Goal: Task Accomplishment & Management: Manage account settings

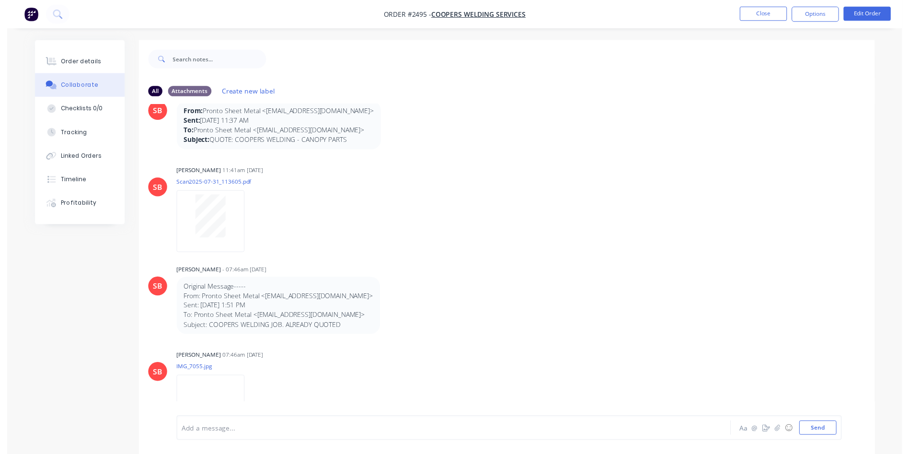
scroll to position [58, 0]
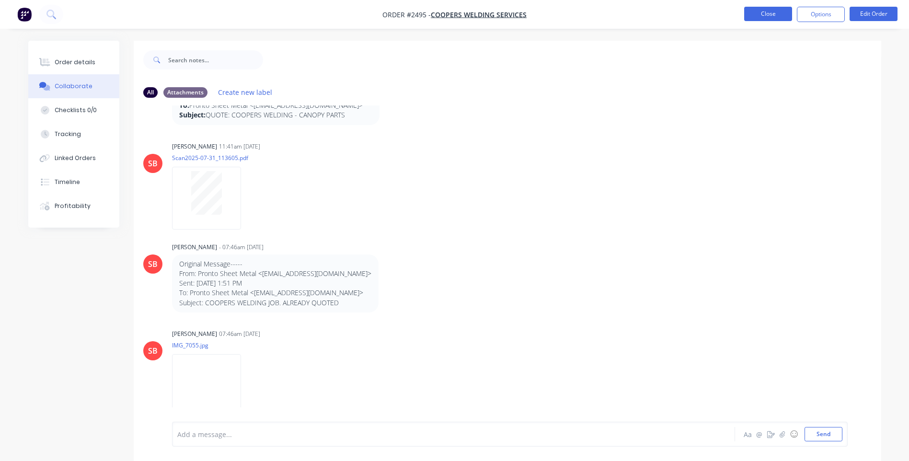
click at [764, 9] on button "Close" at bounding box center [768, 14] width 48 height 14
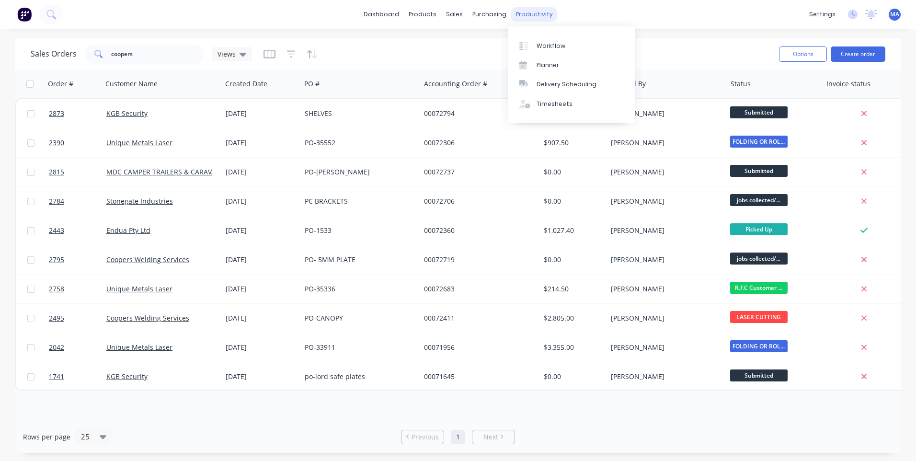
click at [523, 11] on div "productivity" at bounding box center [534, 14] width 46 height 14
click at [519, 14] on div "productivity" at bounding box center [534, 14] width 46 height 14
click at [564, 45] on link "Workflow" at bounding box center [571, 45] width 127 height 19
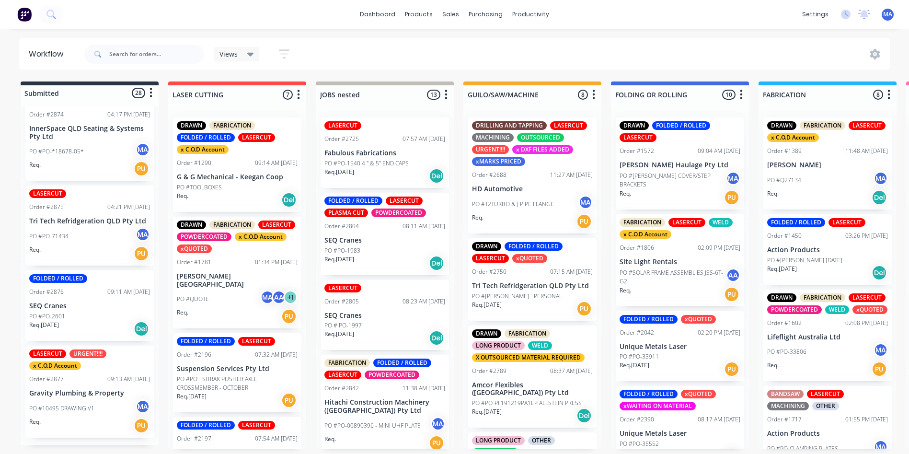
click at [233, 259] on div "Order #1781 01:34 PM 30/07/25" at bounding box center [237, 262] width 121 height 9
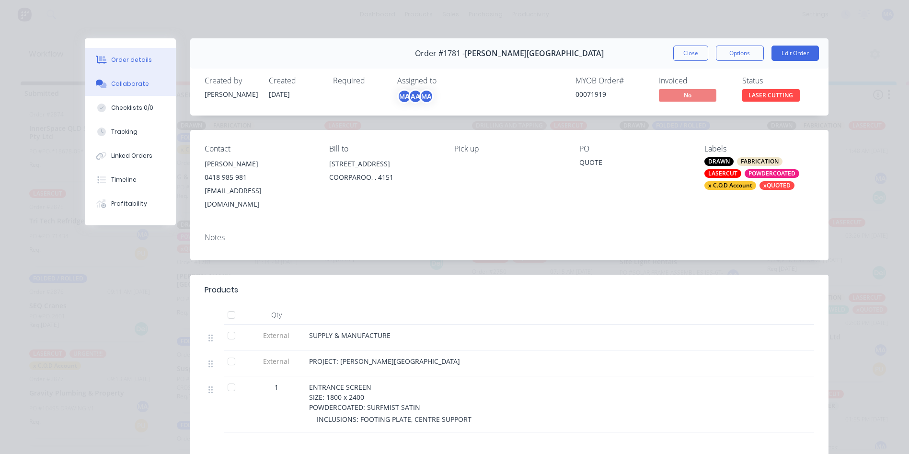
click at [146, 78] on button "Collaborate" at bounding box center [130, 84] width 91 height 24
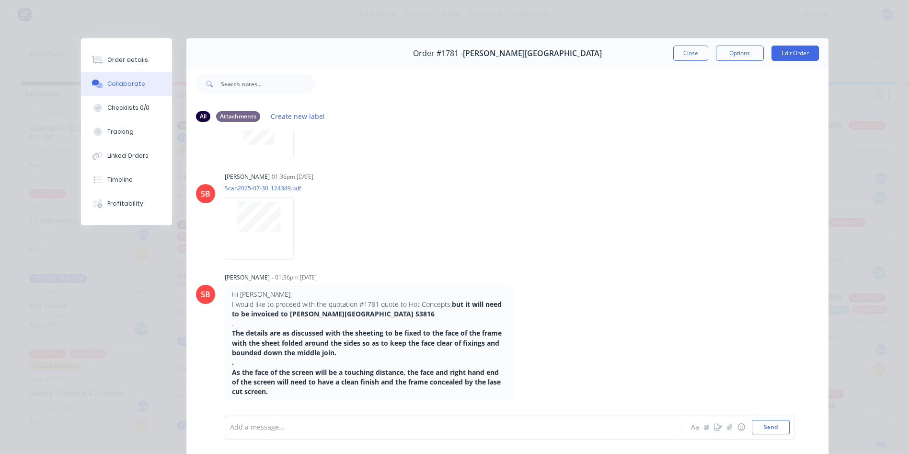
scroll to position [1229, 0]
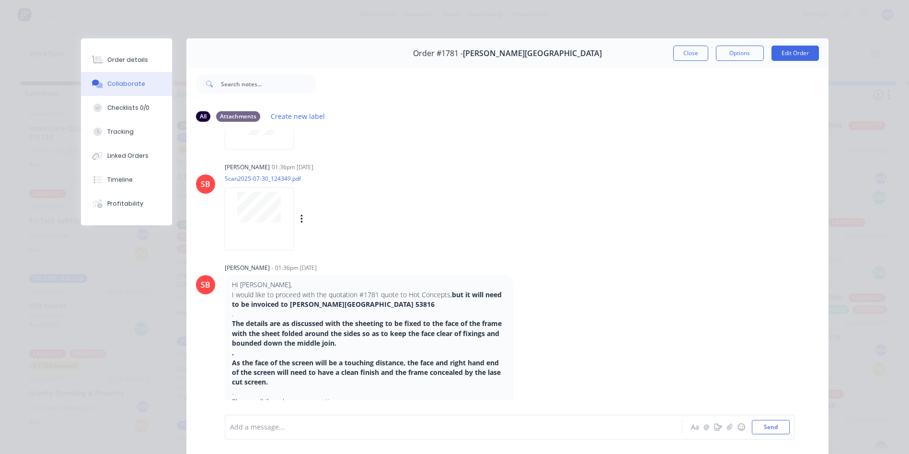
click at [232, 228] on div at bounding box center [259, 218] width 69 height 63
click at [694, 49] on button "Close" at bounding box center [690, 52] width 35 height 15
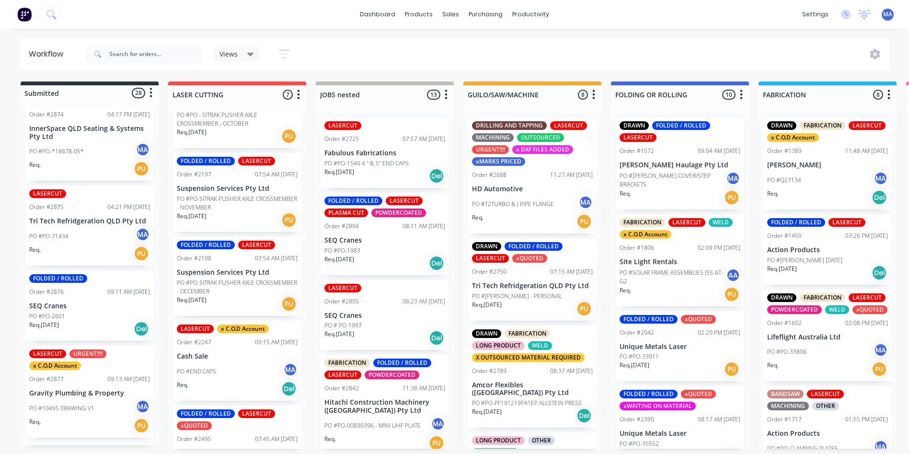
scroll to position [287, 0]
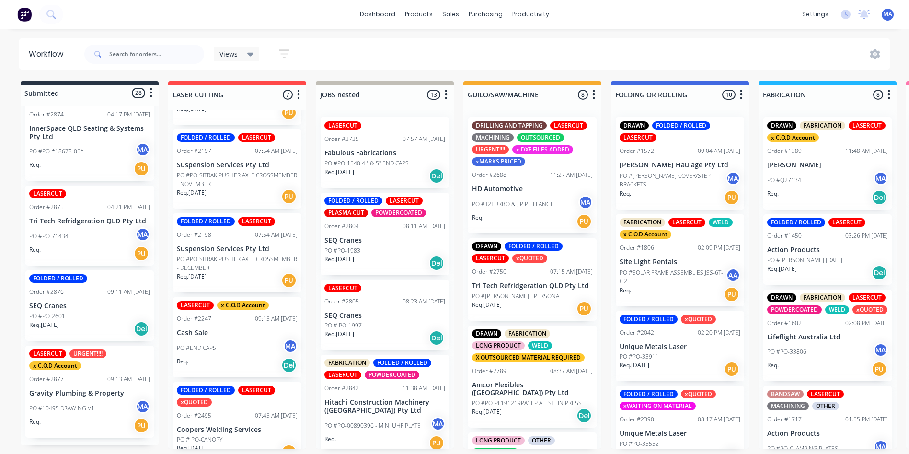
click at [230, 359] on div "Req. Del" at bounding box center [237, 365] width 121 height 16
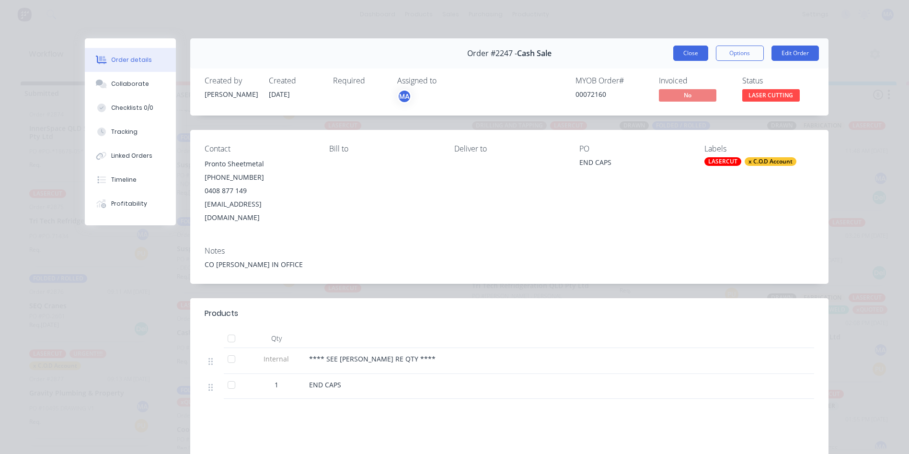
click at [677, 58] on button "Close" at bounding box center [690, 52] width 35 height 15
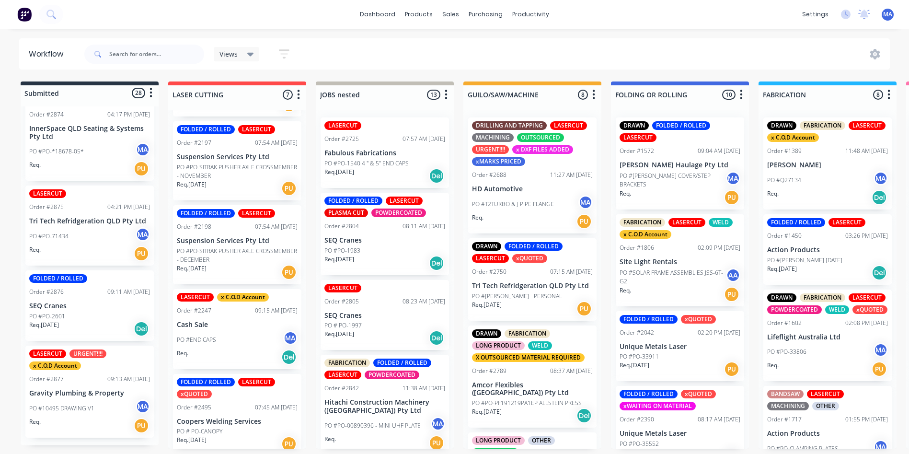
scroll to position [2, 0]
click at [99, 425] on div "Req. PU" at bounding box center [89, 425] width 121 height 16
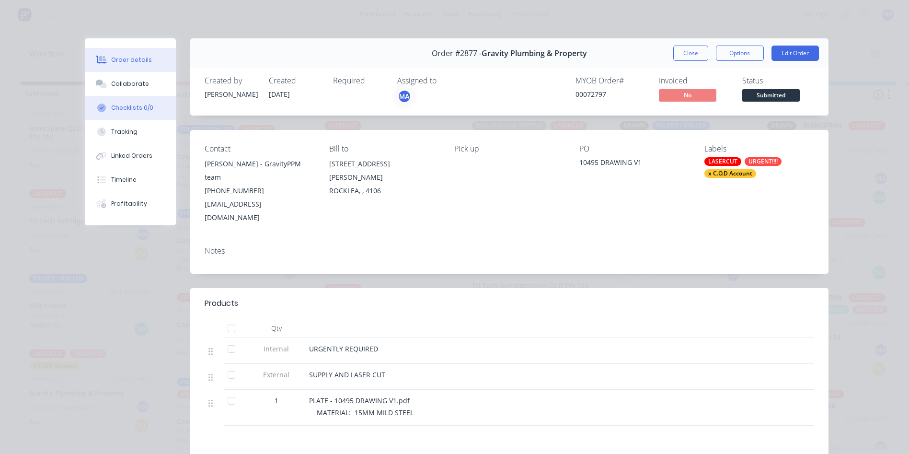
click at [134, 97] on button "Checklists 0/0" at bounding box center [130, 108] width 91 height 24
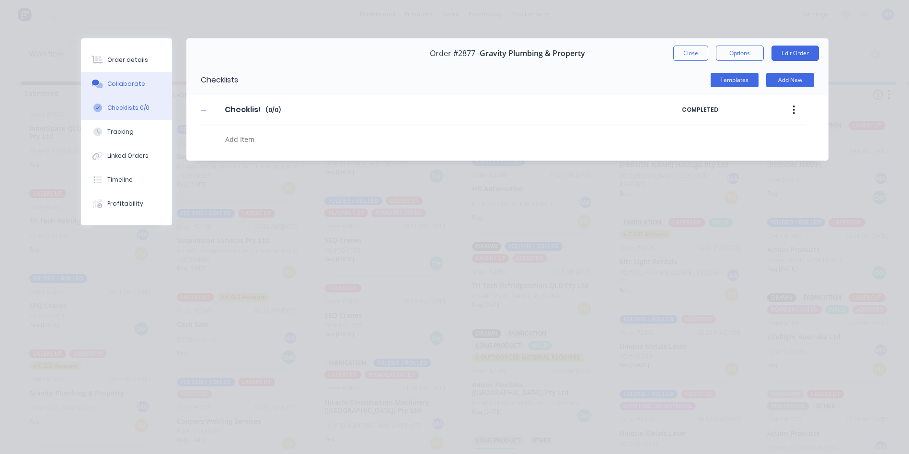
type textarea "x"
click at [147, 78] on button "Collaborate" at bounding box center [126, 84] width 91 height 24
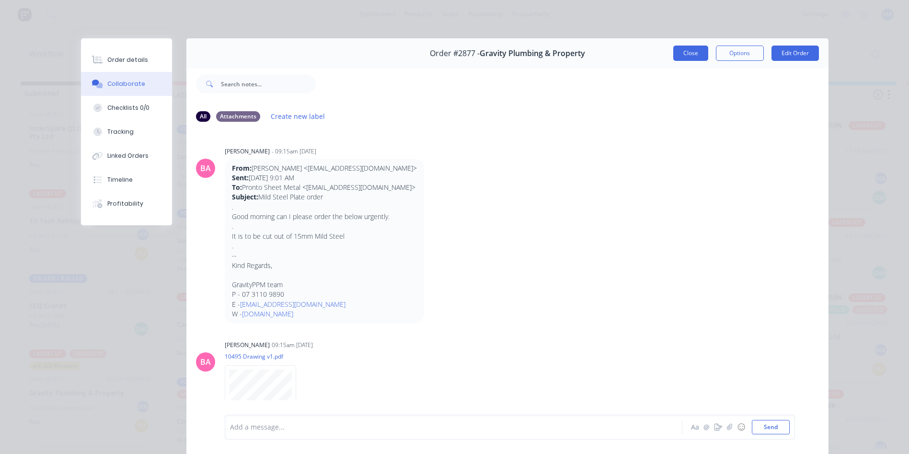
drag, startPoint x: 680, startPoint y: 59, endPoint x: 682, endPoint y: 53, distance: 5.9
click at [681, 58] on div "Order #2877 - Gravity Plumbing & Property Close Options Edit Order" at bounding box center [507, 53] width 642 height 30
click at [682, 53] on button "Close" at bounding box center [690, 52] width 35 height 15
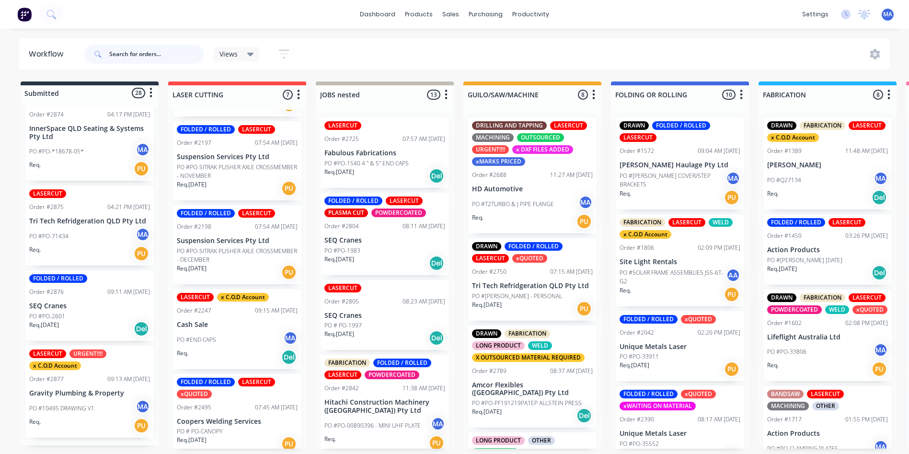
click at [113, 51] on input "text" at bounding box center [156, 54] width 95 height 19
type input "refrid"
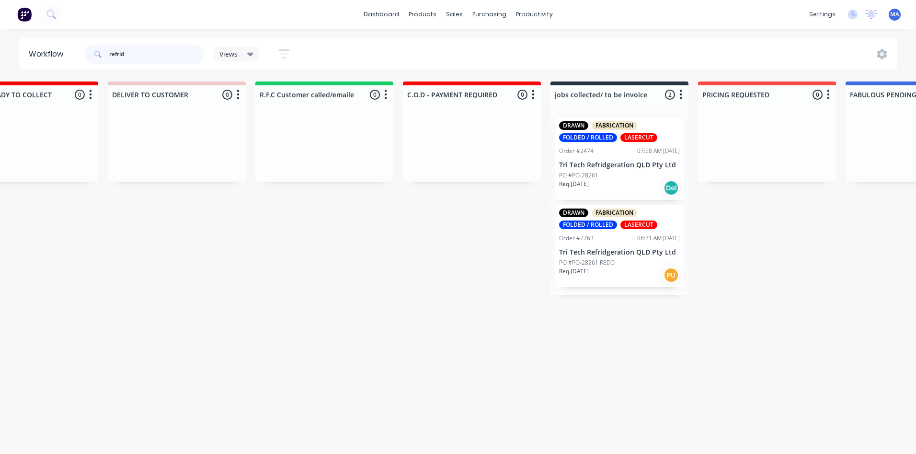
scroll to position [0, 1388]
drag, startPoint x: 130, startPoint y: 61, endPoint x: 39, endPoint y: 73, distance: 91.8
click at [69, 68] on header "Workflow refrid Views Save new view None (Default) edit Show/Hide statuses Show…" at bounding box center [458, 53] width 878 height 31
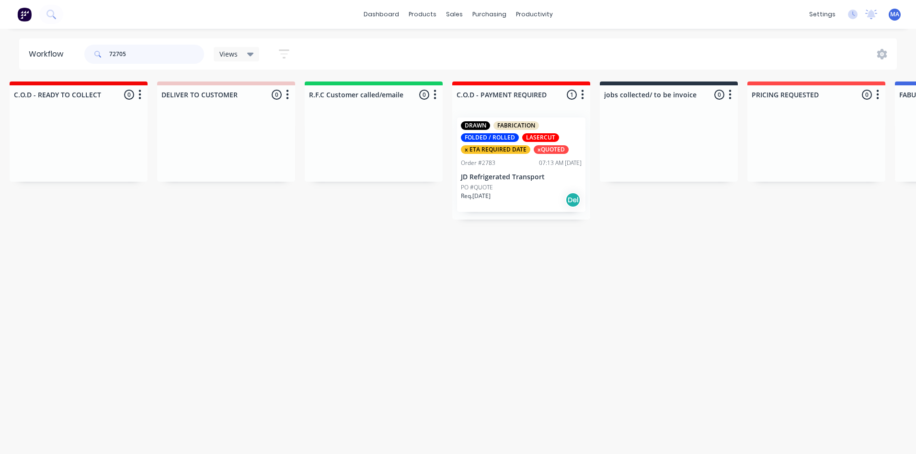
scroll to position [0, 1432]
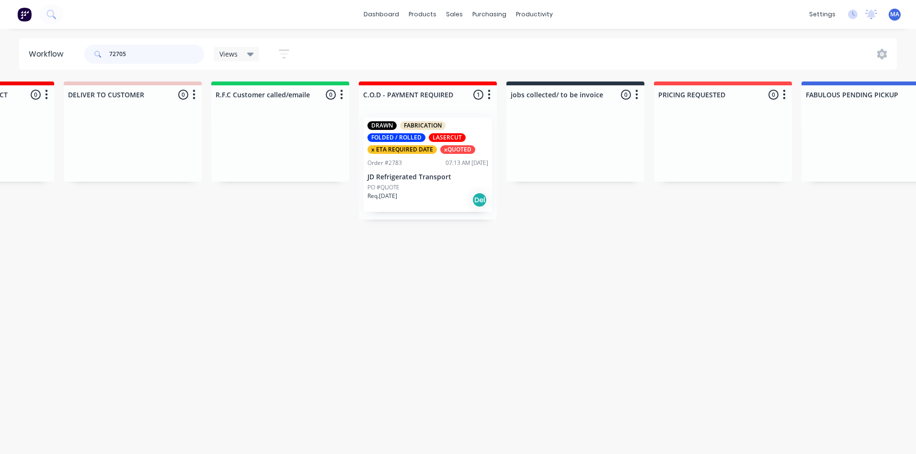
type input "72705"
click at [421, 173] on p "JD Refrigerated Transport" at bounding box center [427, 177] width 121 height 8
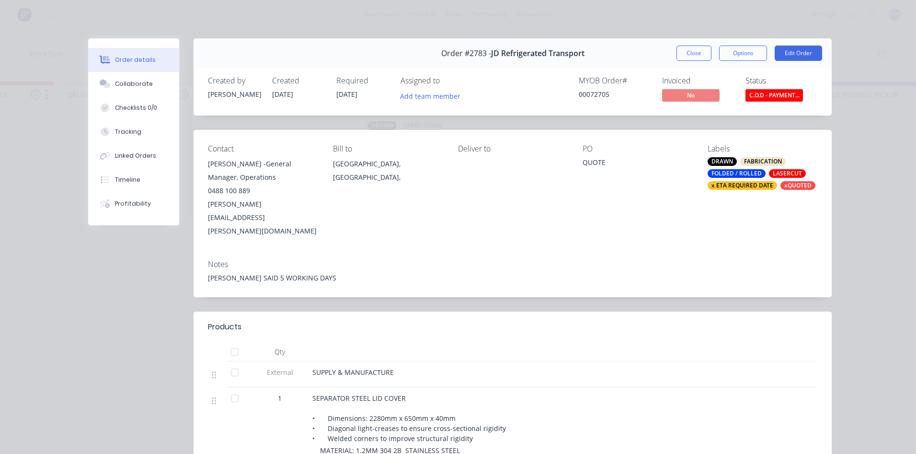
scroll to position [48, 0]
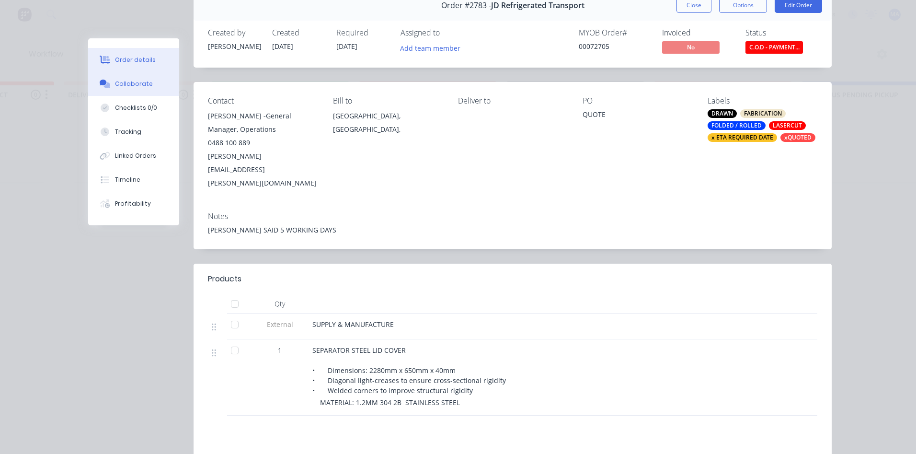
click at [154, 80] on button "Collaborate" at bounding box center [133, 84] width 91 height 24
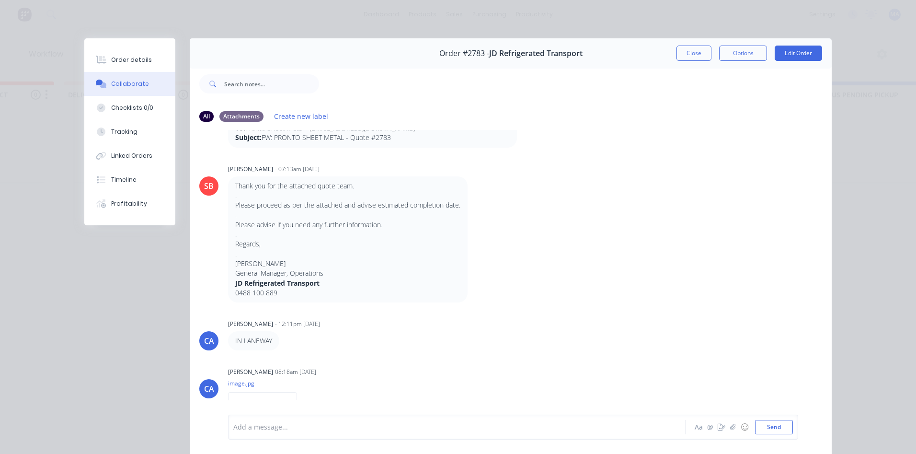
scroll to position [51, 0]
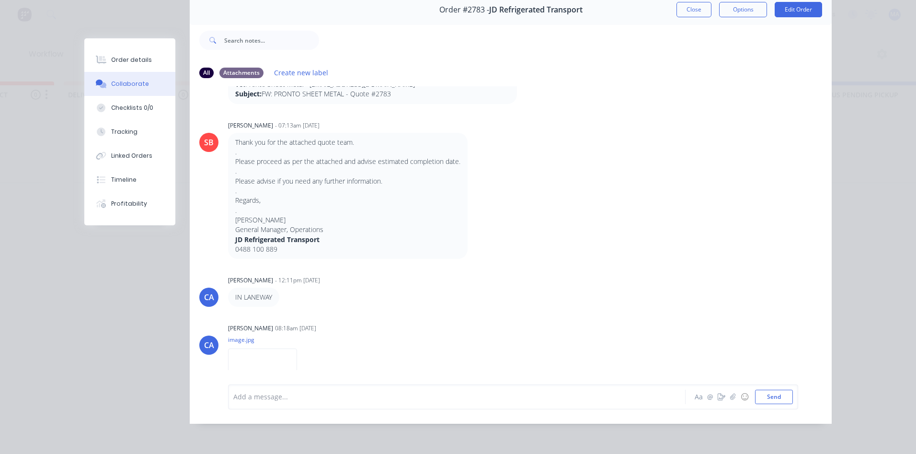
click at [241, 348] on img at bounding box center [262, 379] width 69 height 63
click at [868, 74] on div "Order details Collaborate Checklists 0/0 Tracking Linked Orders Timeline Profit…" at bounding box center [458, 227] width 916 height 454
click at [707, 6] on button "Close" at bounding box center [693, 9] width 35 height 15
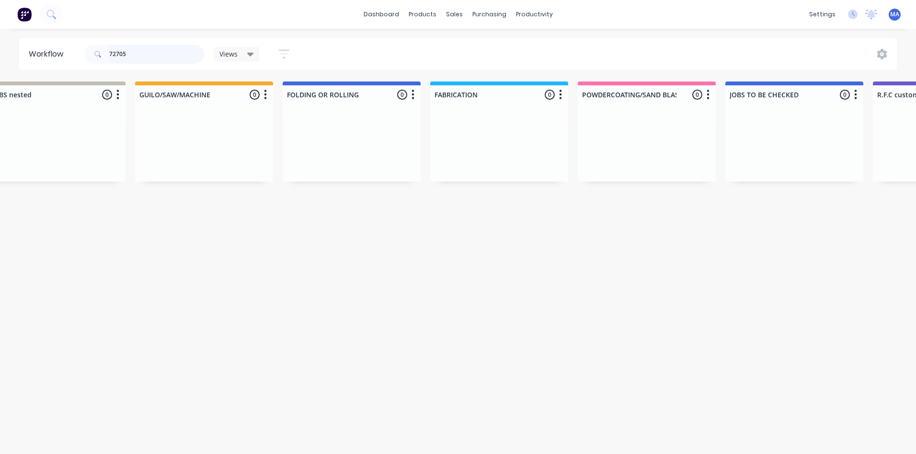
scroll to position [0, 0]
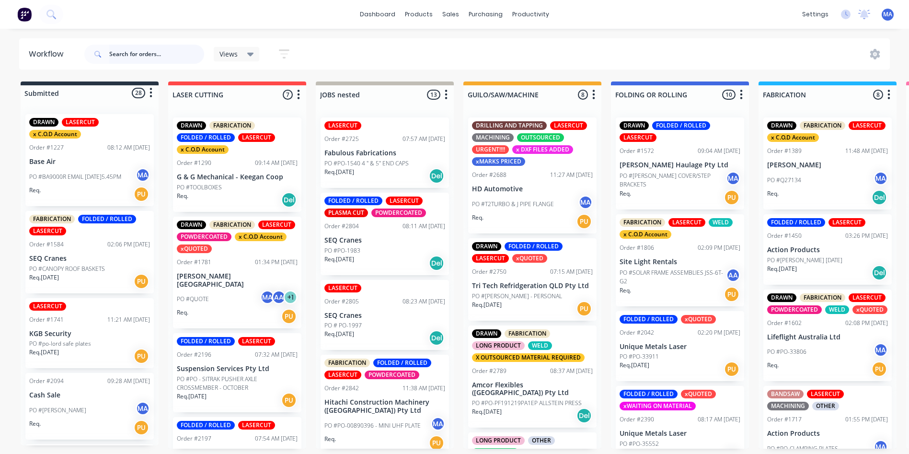
click at [130, 52] on input "text" at bounding box center [156, 54] width 95 height 19
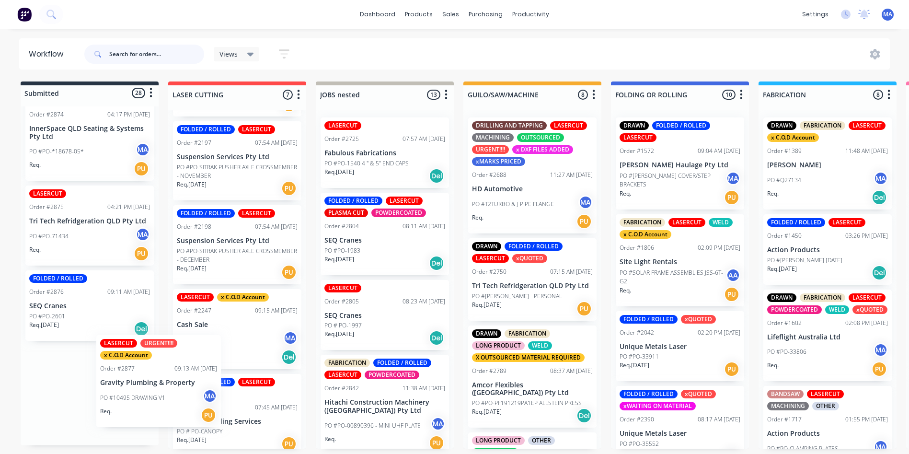
scroll to position [2, 0]
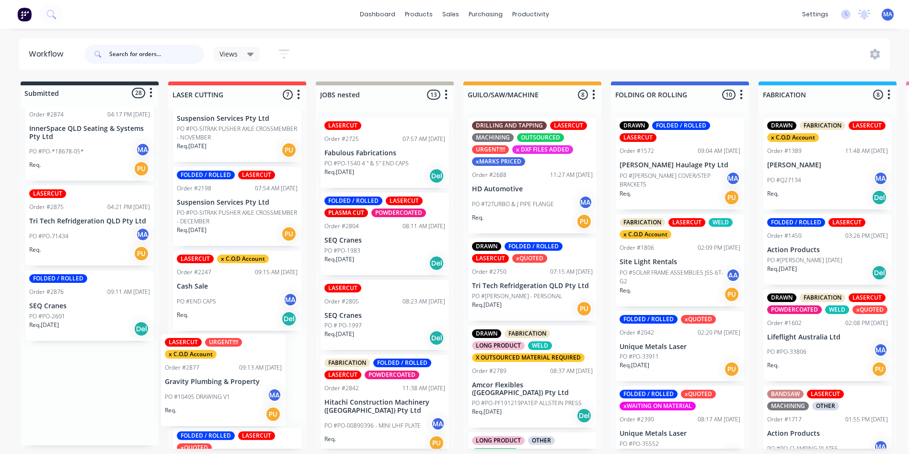
drag, startPoint x: 90, startPoint y: 414, endPoint x: 235, endPoint y: 391, distance: 146.9
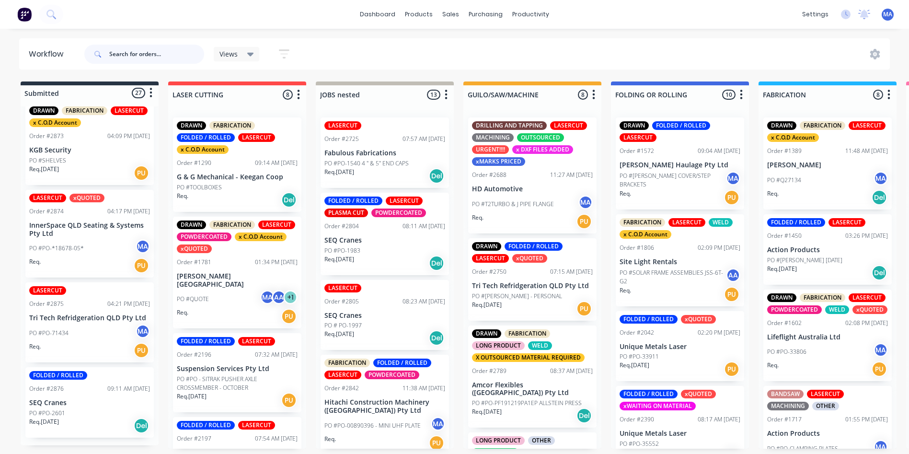
scroll to position [383, 0]
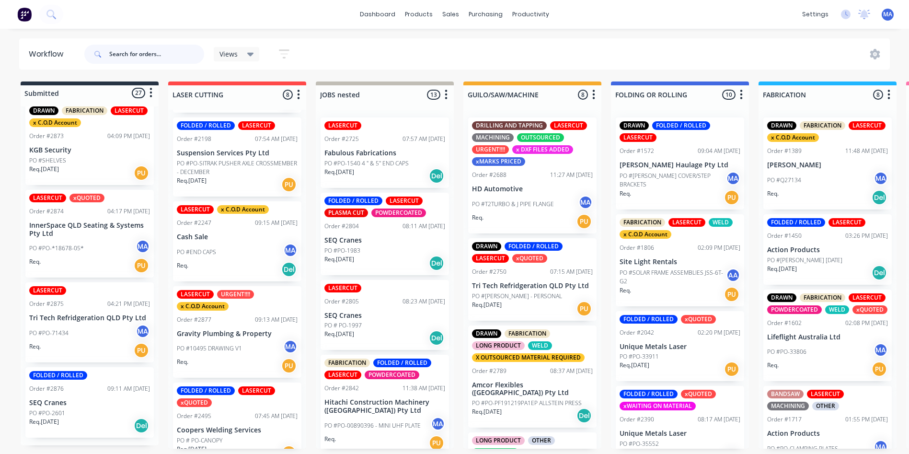
drag, startPoint x: 63, startPoint y: 422, endPoint x: 167, endPoint y: 458, distance: 110.4
click at [59, 422] on p "Req. [DATE]" at bounding box center [44, 421] width 30 height 9
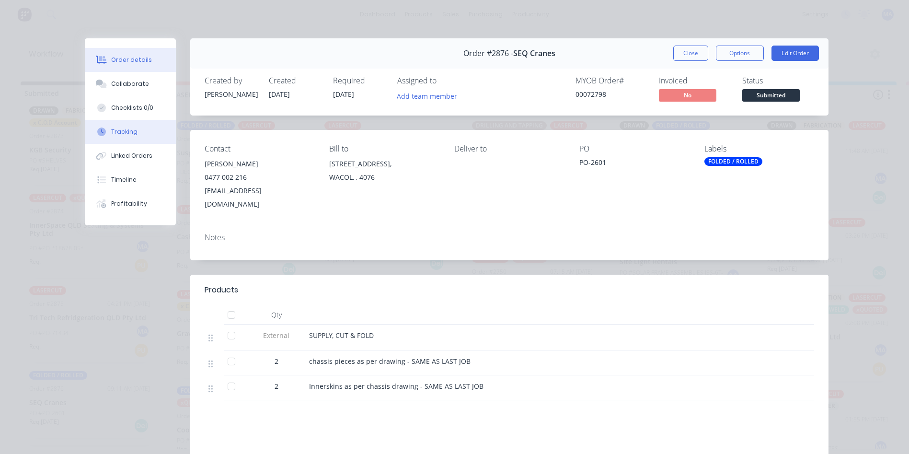
drag, startPoint x: 128, startPoint y: 79, endPoint x: 162, endPoint y: 125, distance: 57.2
click at [128, 79] on button "Collaborate" at bounding box center [130, 84] width 91 height 24
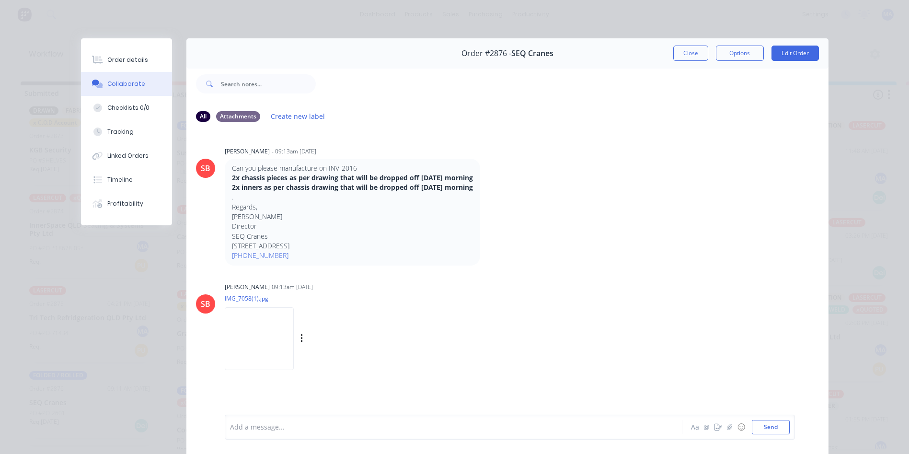
click at [273, 362] on img at bounding box center [259, 338] width 69 height 63
drag, startPoint x: 688, startPoint y: 47, endPoint x: 635, endPoint y: 142, distance: 109.1
click at [688, 47] on button "Close" at bounding box center [690, 52] width 35 height 15
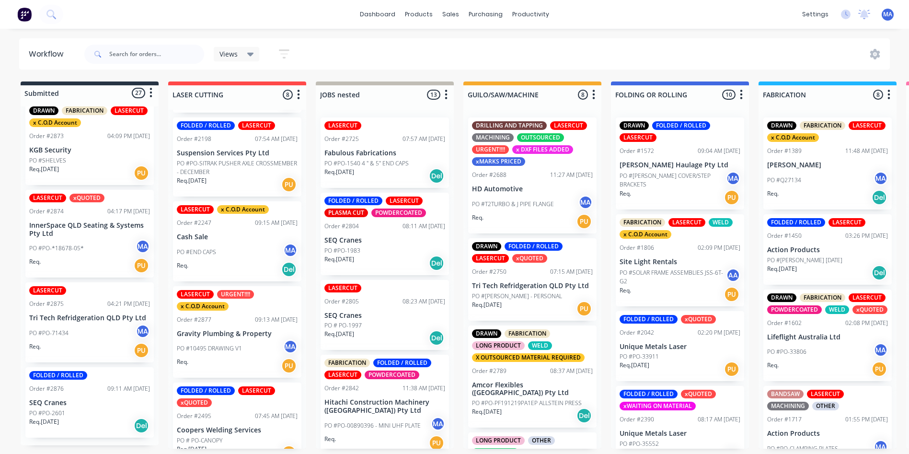
click at [124, 332] on div "PO #PO-71434 MA" at bounding box center [89, 333] width 121 height 18
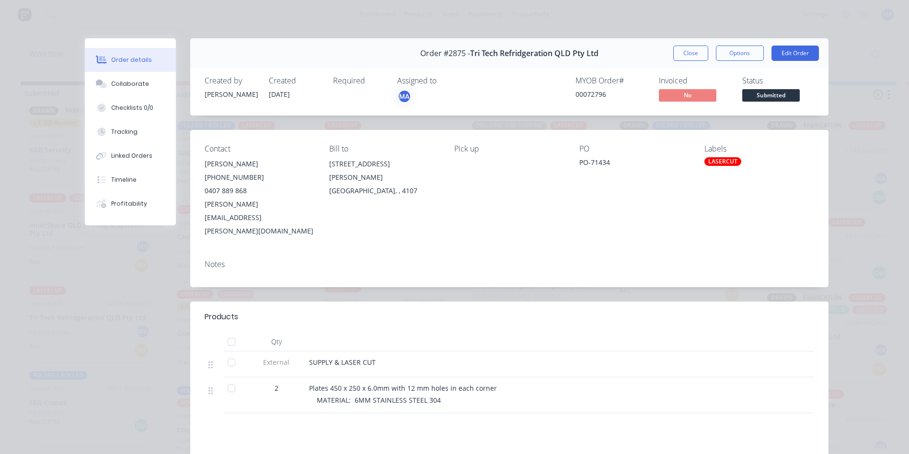
scroll to position [48, 0]
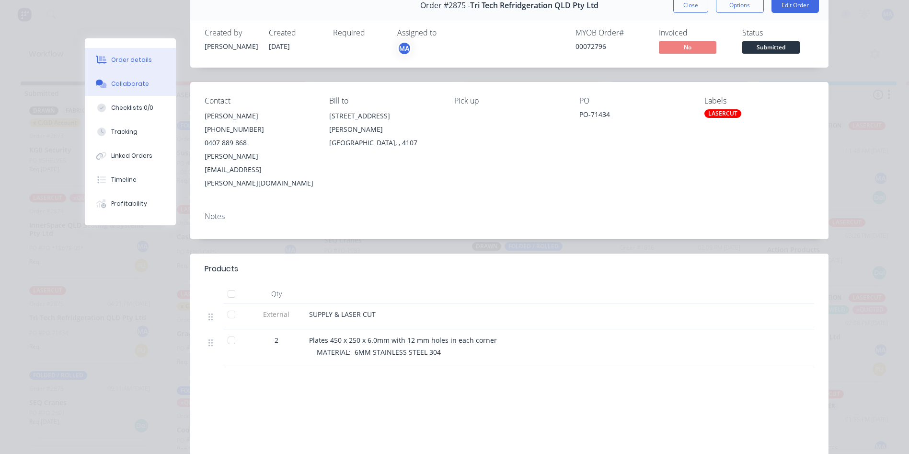
click at [133, 82] on div "Collaborate" at bounding box center [130, 84] width 38 height 9
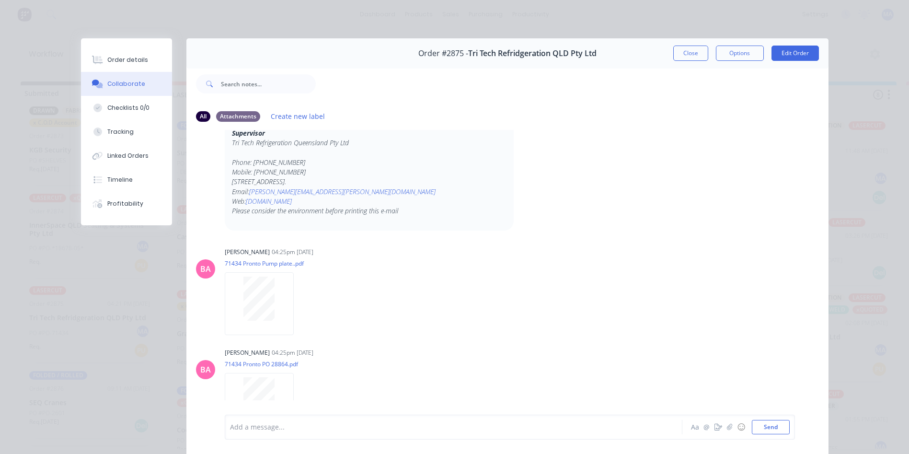
scroll to position [220, 0]
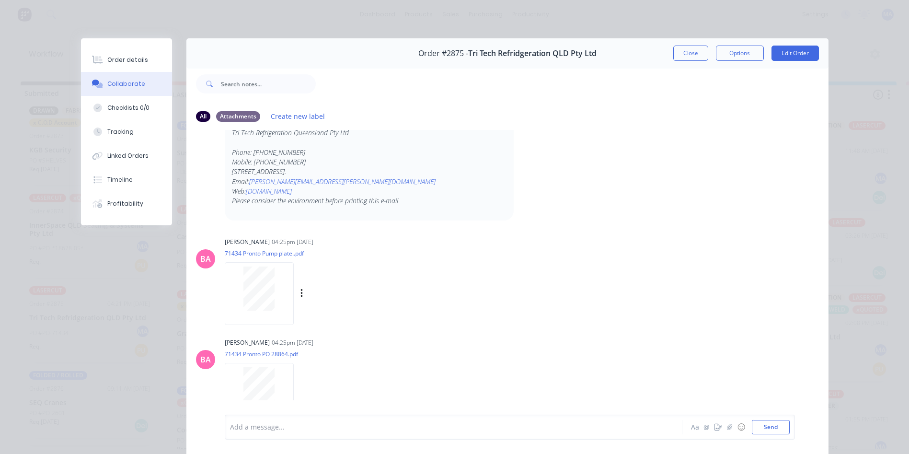
click at [273, 301] on div at bounding box center [259, 293] width 69 height 63
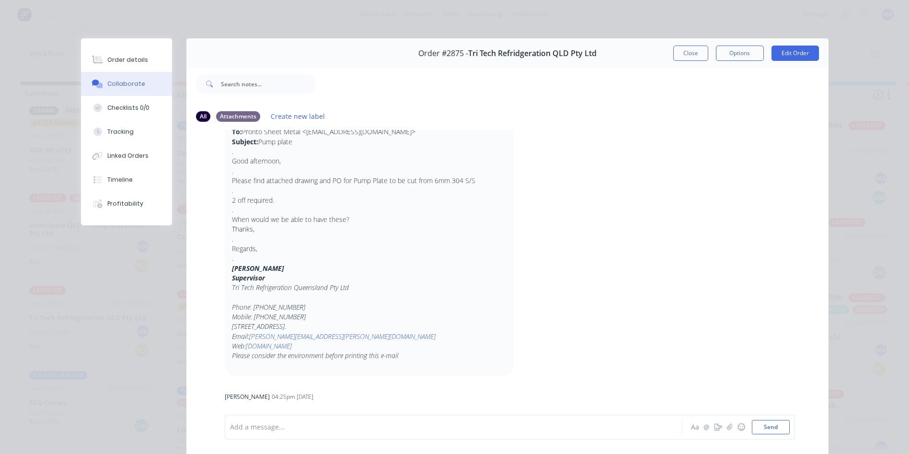
scroll to position [192, 0]
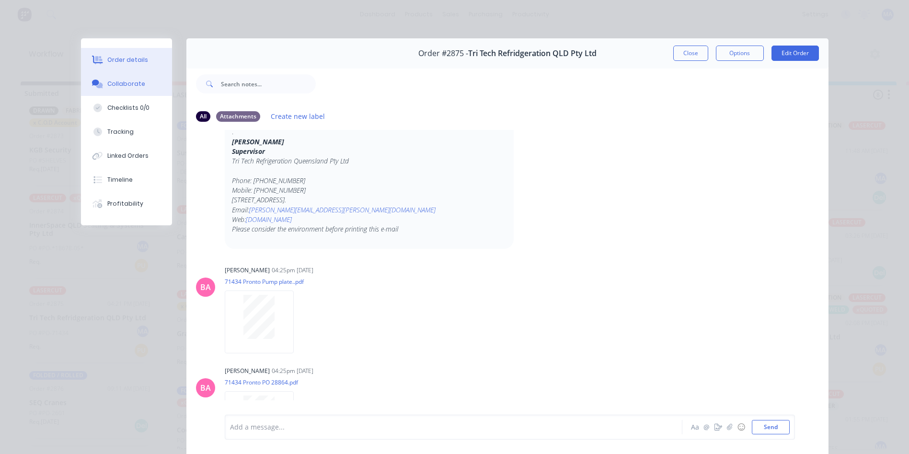
click at [134, 65] on button "Order details" at bounding box center [126, 60] width 91 height 24
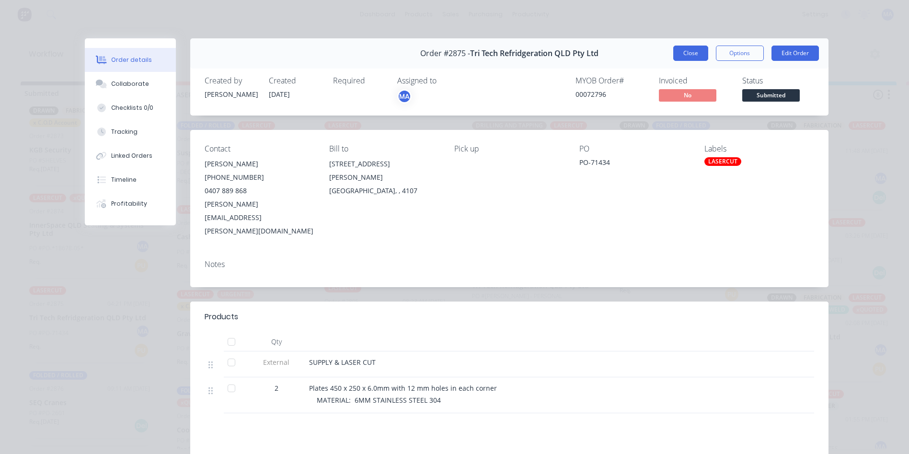
click at [676, 54] on button "Close" at bounding box center [690, 52] width 35 height 15
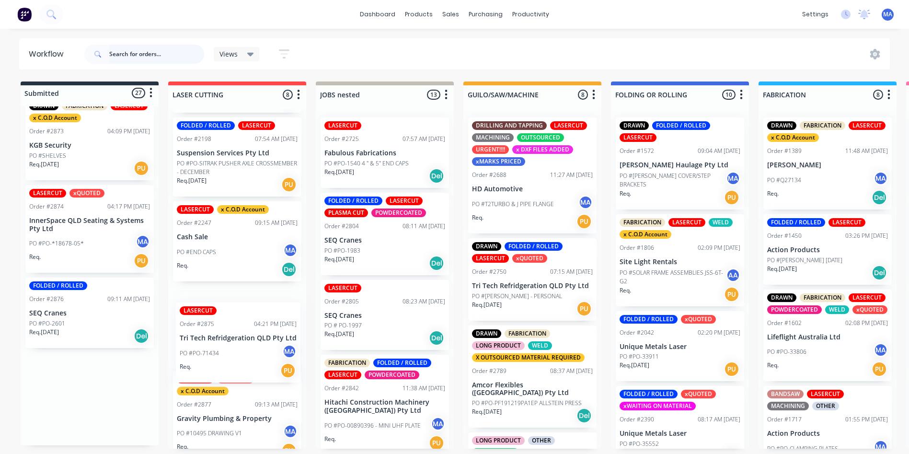
drag, startPoint x: 60, startPoint y: 326, endPoint x: 225, endPoint y: 341, distance: 165.5
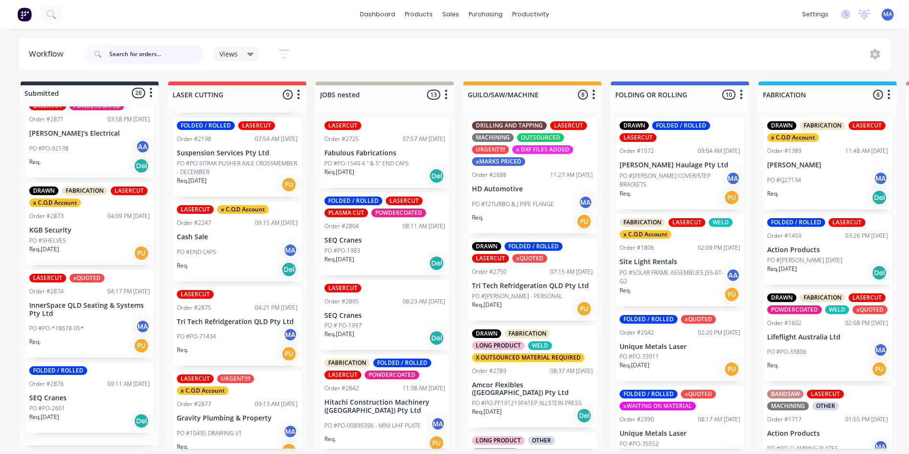
scroll to position [2002, 0]
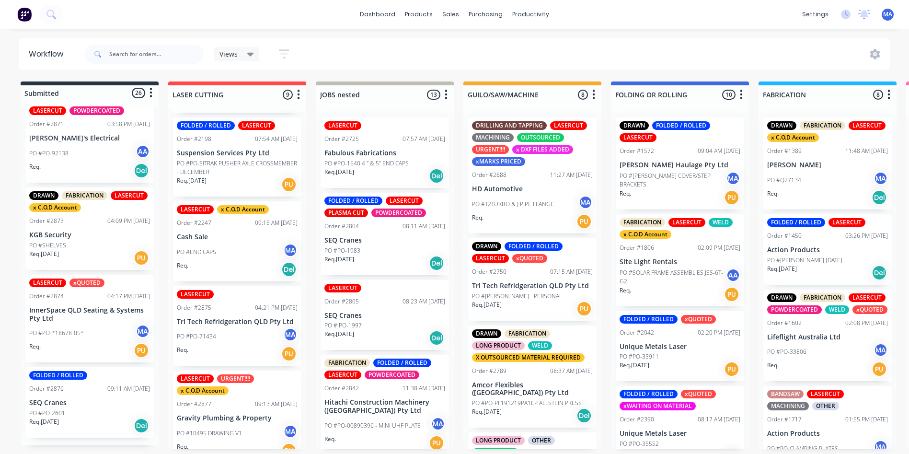
click at [102, 407] on p "SEQ Cranes" at bounding box center [89, 402] width 121 height 8
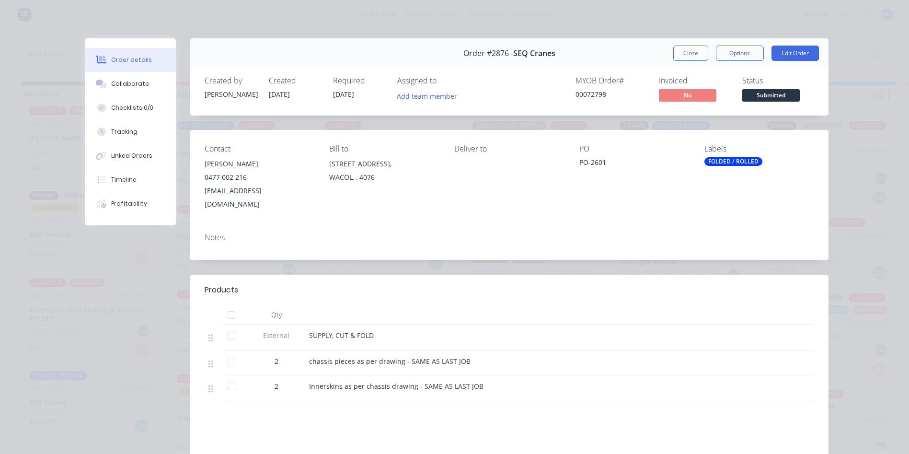
click at [691, 56] on button "Close" at bounding box center [690, 52] width 35 height 15
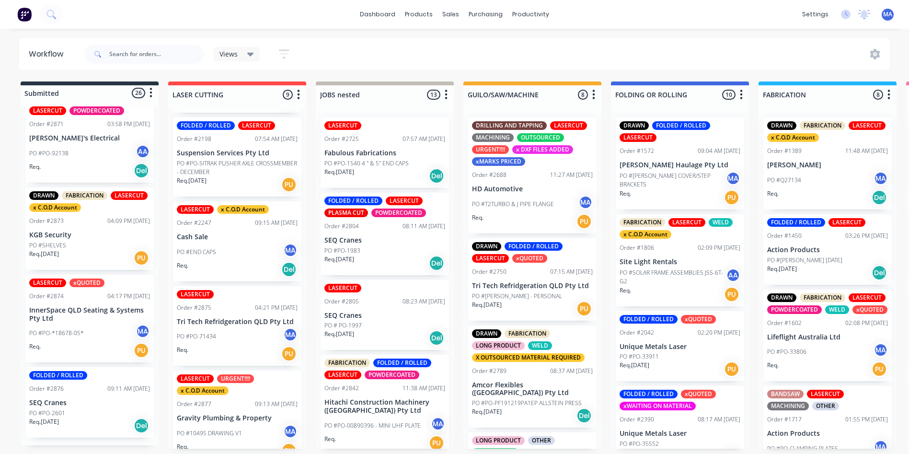
click at [64, 329] on div "PO #PO-*18678-05* MA" at bounding box center [89, 333] width 121 height 18
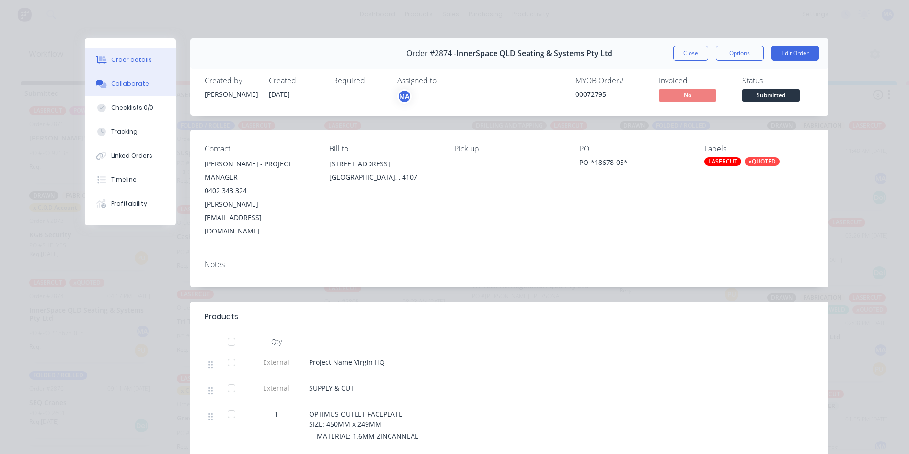
click at [163, 83] on button "Collaborate" at bounding box center [130, 84] width 91 height 24
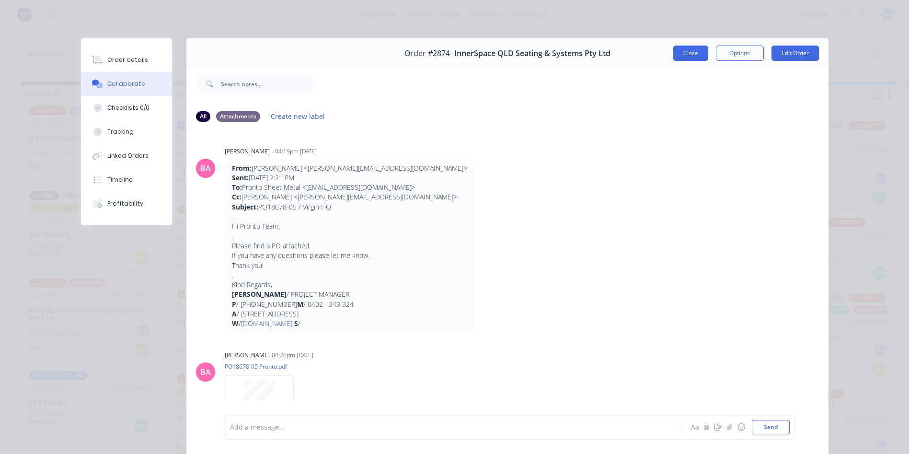
click at [686, 53] on button "Close" at bounding box center [690, 52] width 35 height 15
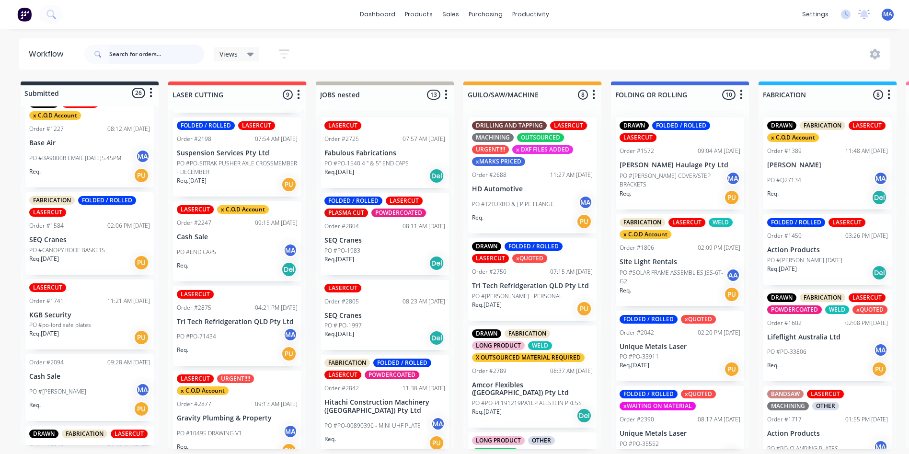
scroll to position [0, 0]
